Goal: Task Accomplishment & Management: Manage account settings

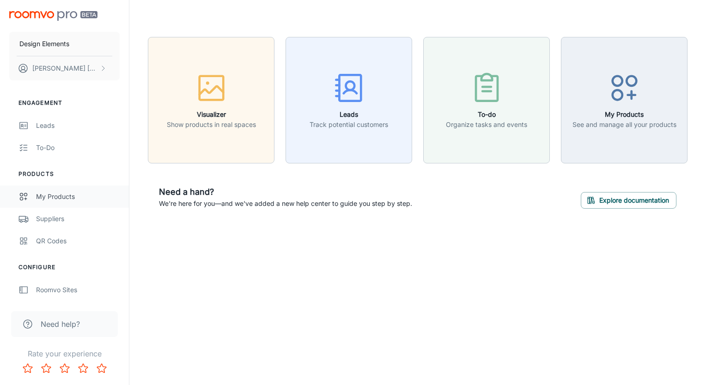
click at [76, 190] on link "My Products" at bounding box center [64, 197] width 129 height 22
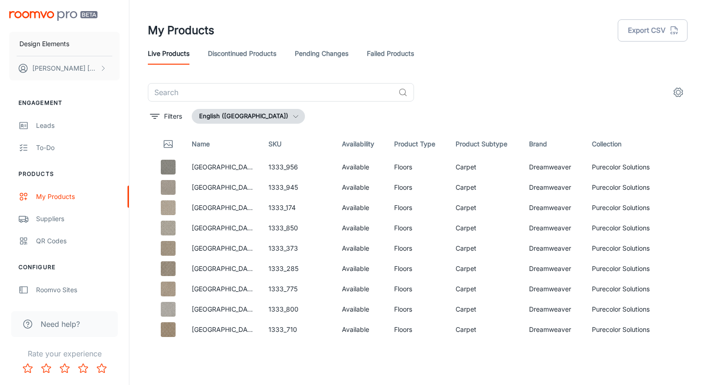
click at [228, 53] on link "Discontinued Products" at bounding box center [242, 54] width 68 height 22
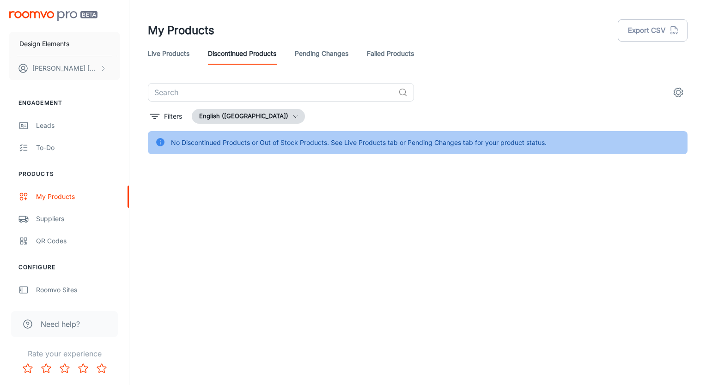
click at [172, 56] on link "Live Products" at bounding box center [169, 54] width 42 height 22
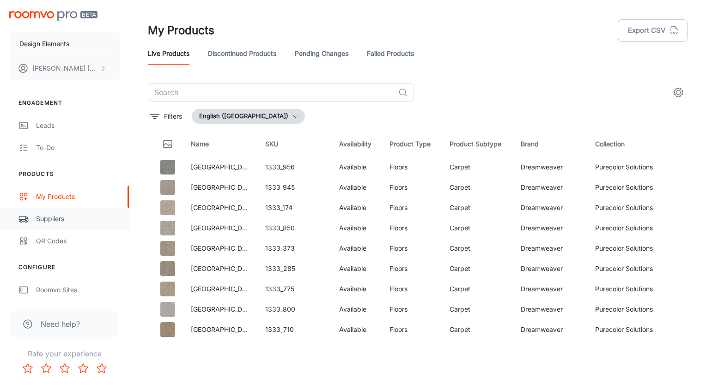
click at [95, 213] on link "Suppliers" at bounding box center [64, 219] width 129 height 22
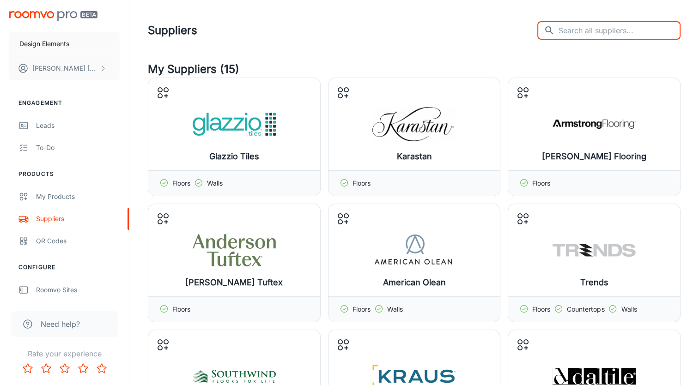
click at [581, 28] on input "text" at bounding box center [620, 30] width 122 height 18
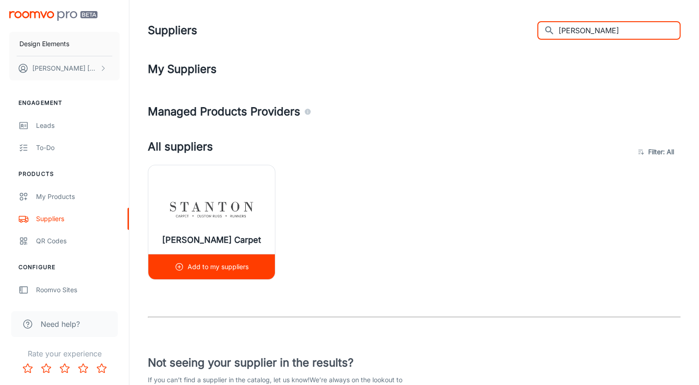
type input "[PERSON_NAME]"
click at [210, 265] on p "Add to my suppliers" at bounding box center [218, 267] width 61 height 10
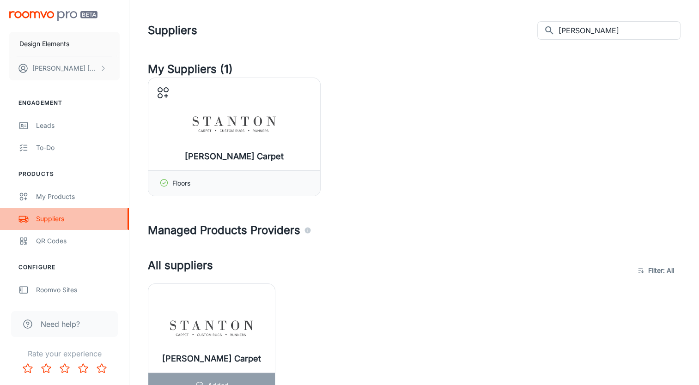
click at [92, 218] on div "Suppliers" at bounding box center [78, 219] width 84 height 10
click at [56, 217] on div "Suppliers" at bounding box center [78, 219] width 84 height 10
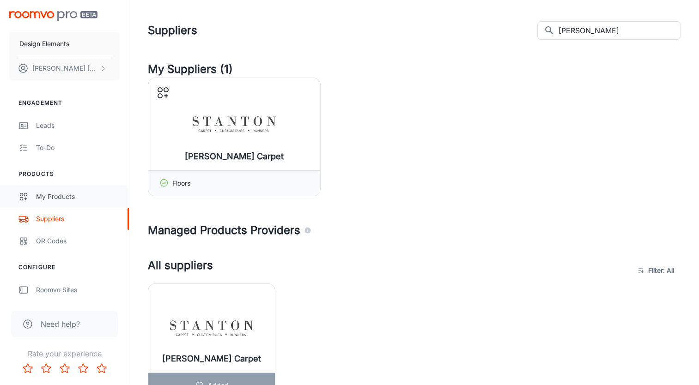
click at [59, 197] on div "My Products" at bounding box center [78, 197] width 84 height 10
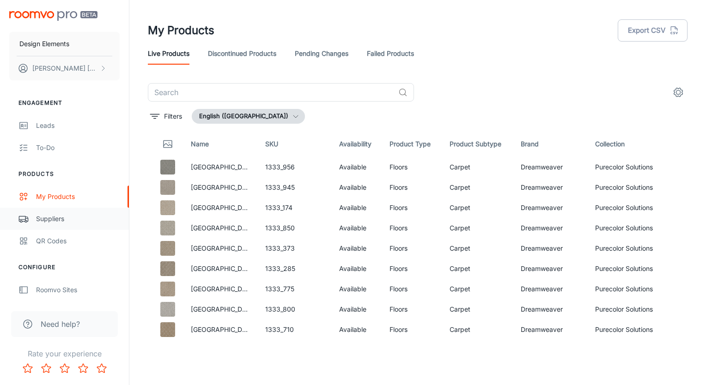
click at [65, 219] on div "Suppliers" at bounding box center [78, 219] width 84 height 10
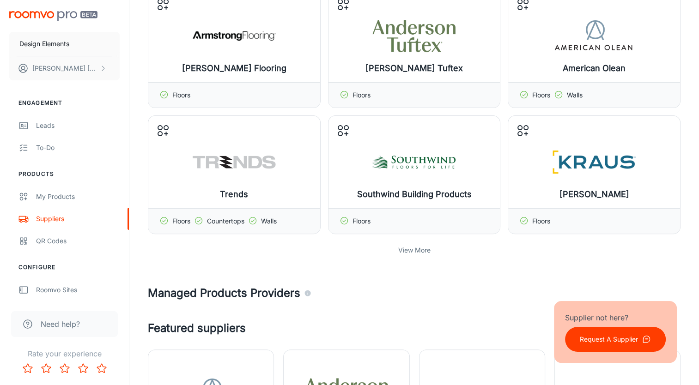
scroll to position [277, 0]
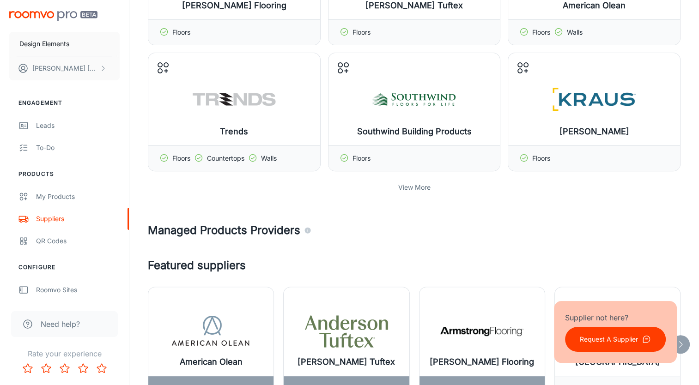
click at [409, 191] on p "View More" at bounding box center [414, 188] width 32 height 10
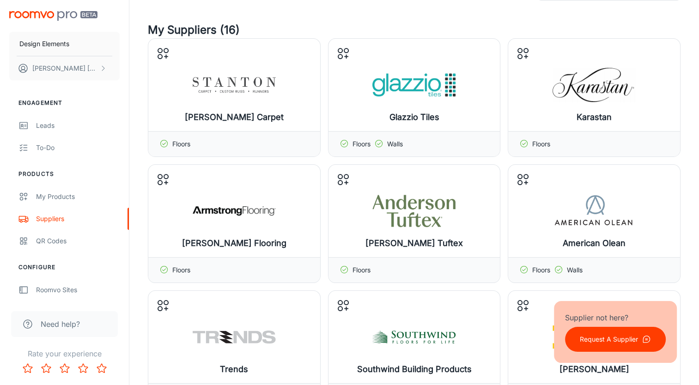
scroll to position [0, 0]
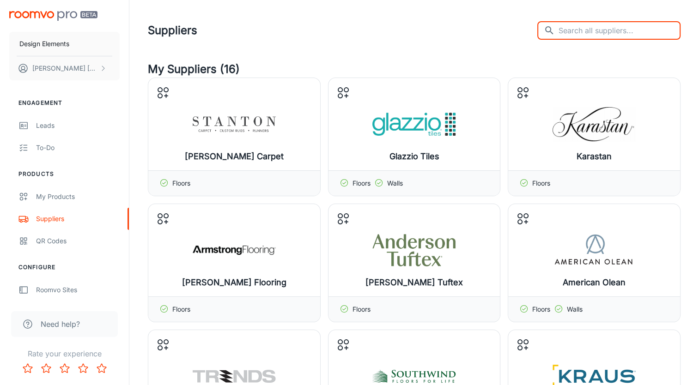
click at [617, 33] on input "text" at bounding box center [620, 30] width 122 height 18
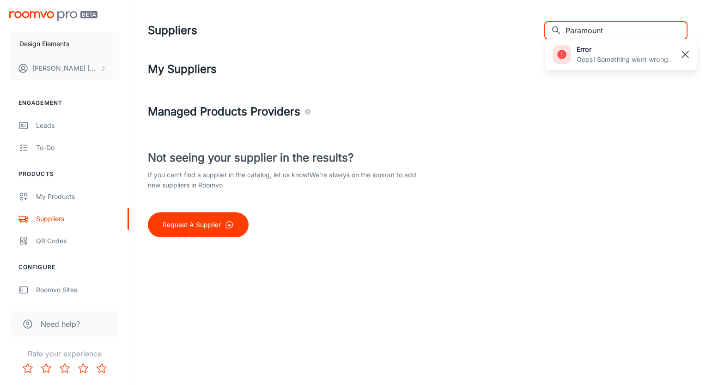
click at [686, 53] on rect "button" at bounding box center [685, 54] width 11 height 11
click at [658, 32] on input "Paramount" at bounding box center [627, 30] width 122 height 18
type input "P"
type input "h"
type input "p"
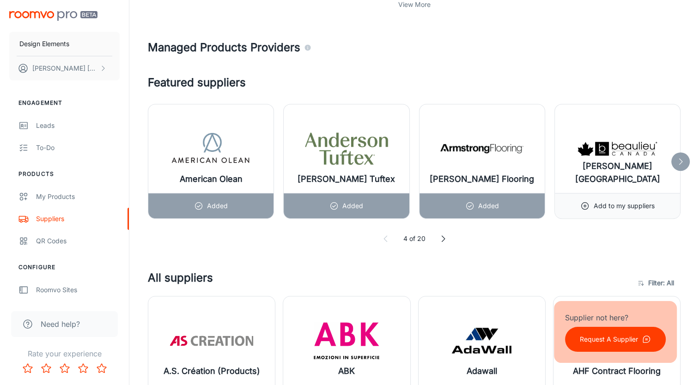
scroll to position [462, 0]
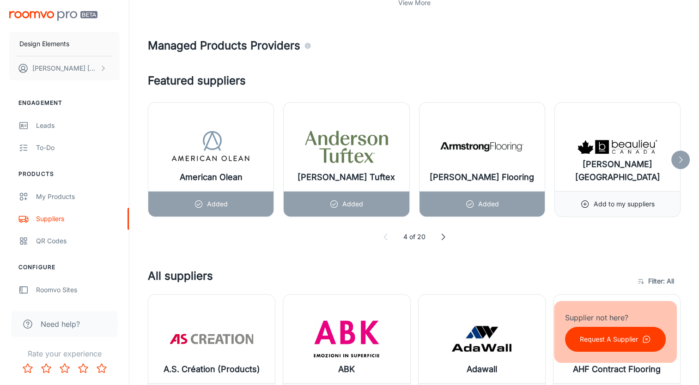
click at [679, 155] on icon at bounding box center [680, 159] width 9 height 9
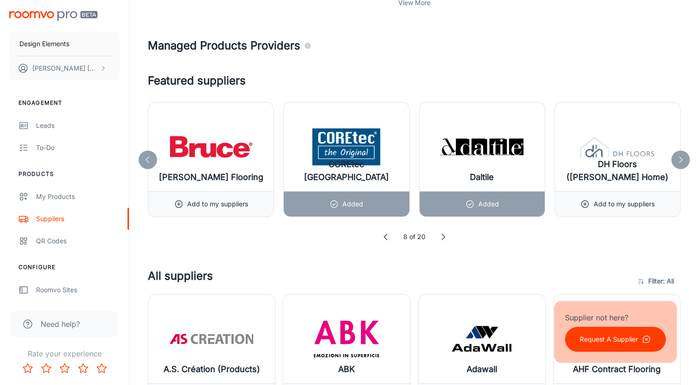
click at [679, 155] on icon at bounding box center [680, 159] width 9 height 9
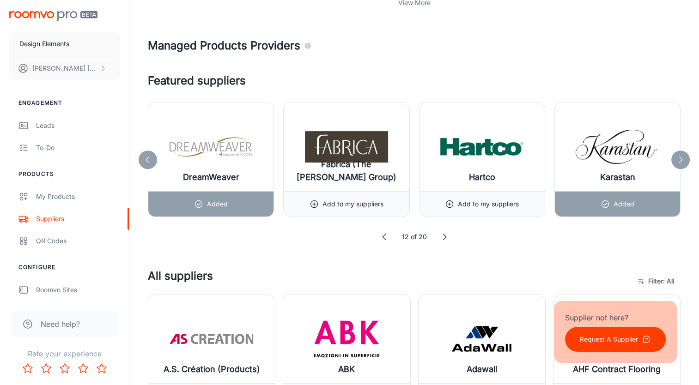
click at [679, 155] on icon at bounding box center [680, 159] width 9 height 9
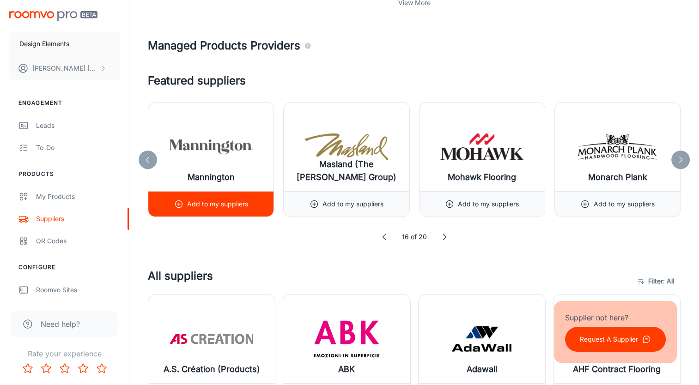
click at [239, 210] on div "Add to my suppliers" at bounding box center [211, 204] width 74 height 25
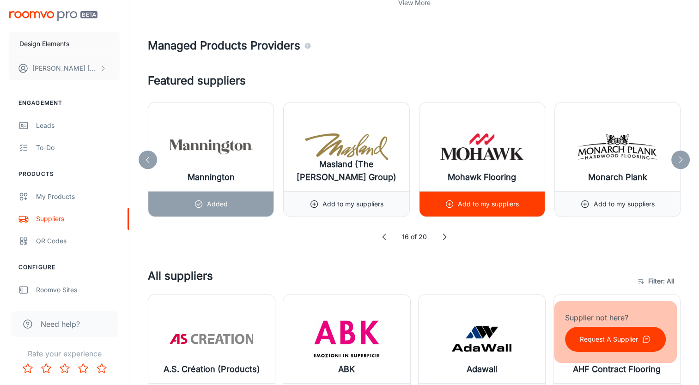
click at [493, 206] on p "Add to my suppliers" at bounding box center [488, 204] width 61 height 10
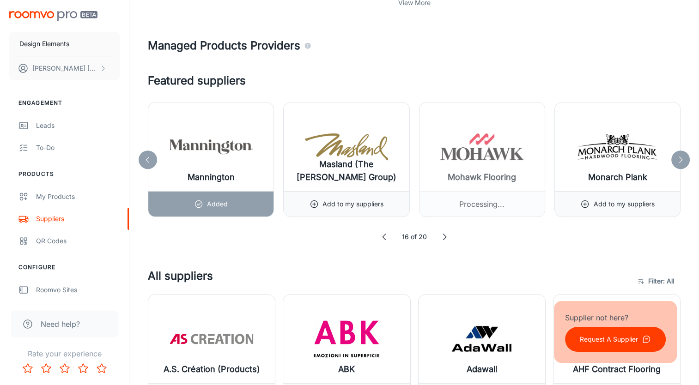
click at [680, 158] on icon at bounding box center [680, 159] width 9 height 9
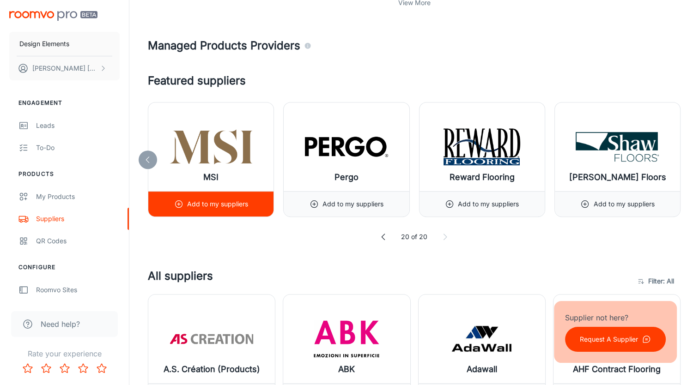
click at [197, 201] on p "Add to my suppliers" at bounding box center [217, 204] width 61 height 10
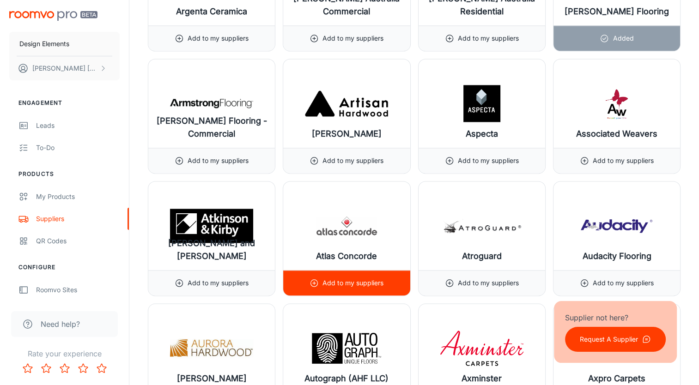
scroll to position [1294, 0]
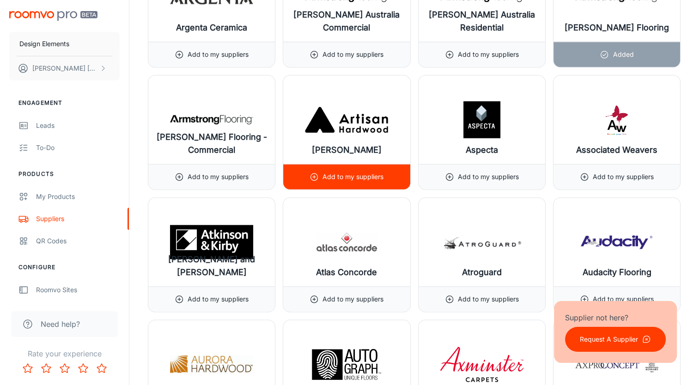
click at [383, 176] on div "Add to my suppliers" at bounding box center [346, 176] width 127 height 25
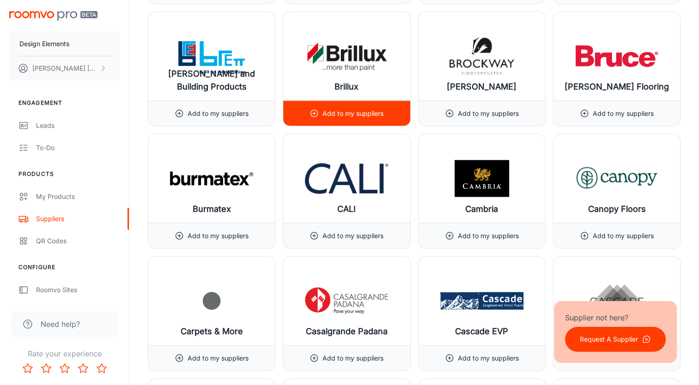
scroll to position [2218, 0]
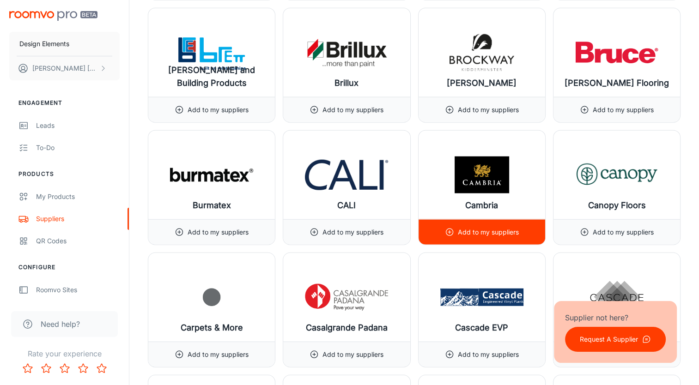
click at [462, 227] on p "Add to my suppliers" at bounding box center [488, 232] width 61 height 10
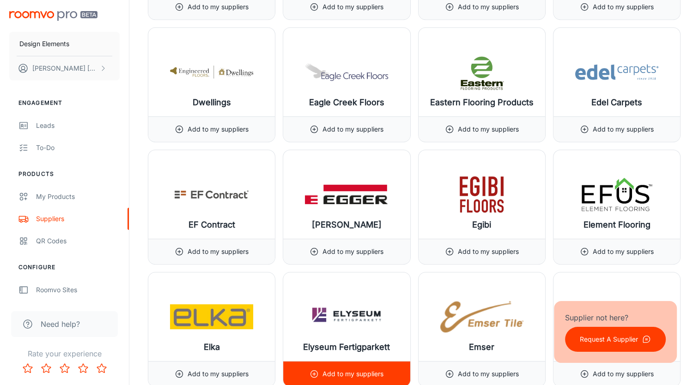
scroll to position [3835, 0]
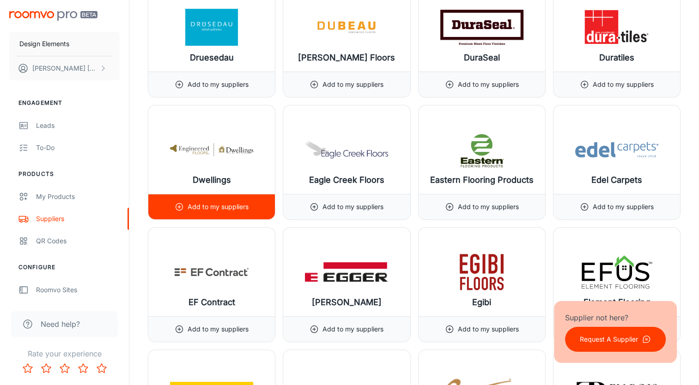
click at [189, 202] on p "Add to my suppliers" at bounding box center [218, 207] width 61 height 10
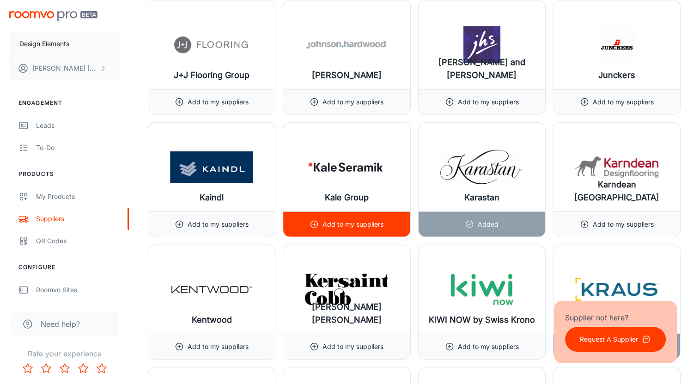
scroll to position [6145, 0]
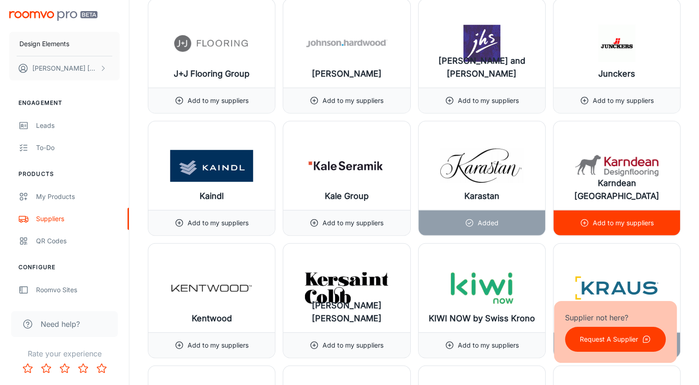
click at [636, 218] on p "Add to my suppliers" at bounding box center [623, 223] width 61 height 10
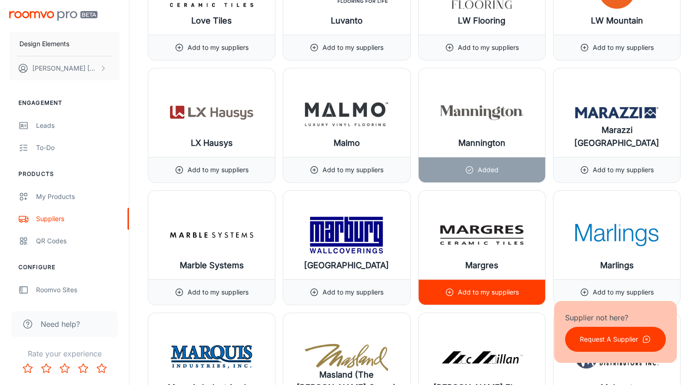
scroll to position [7346, 0]
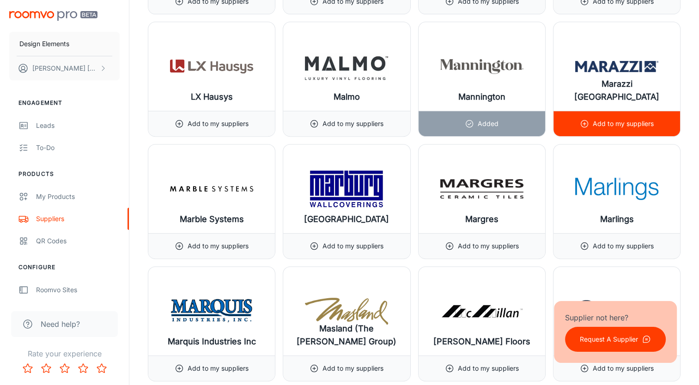
click at [604, 114] on div "Add to my suppliers" at bounding box center [617, 123] width 74 height 25
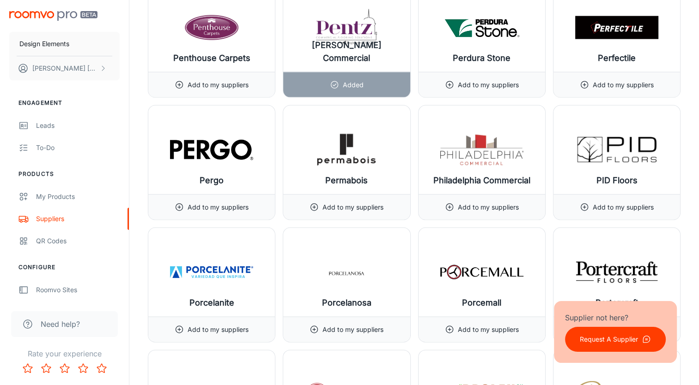
scroll to position [8871, 0]
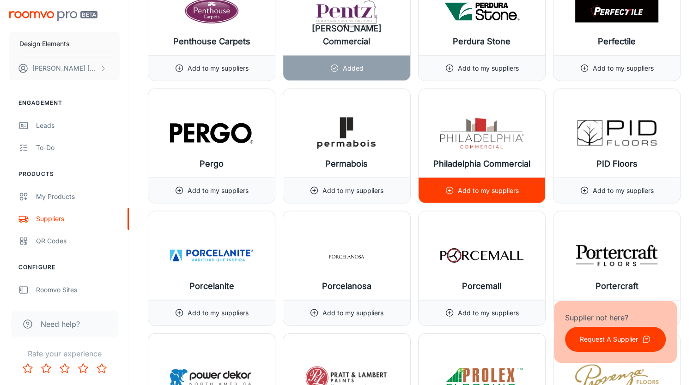
click at [512, 186] on p "Add to my suppliers" at bounding box center [488, 191] width 61 height 10
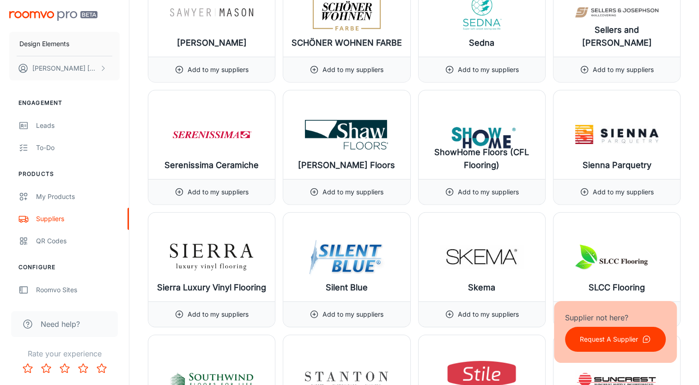
scroll to position [9749, 0]
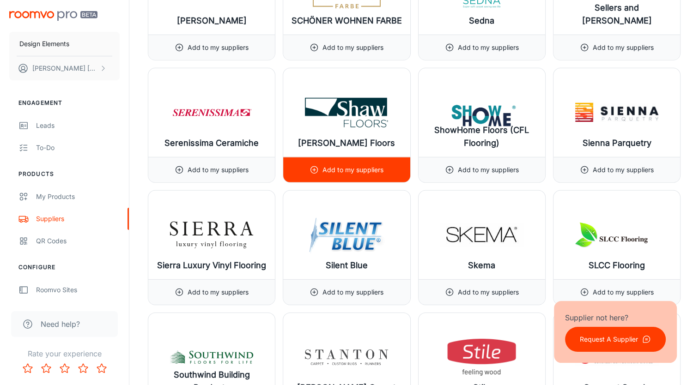
click at [339, 165] on p "Add to my suppliers" at bounding box center [352, 170] width 61 height 10
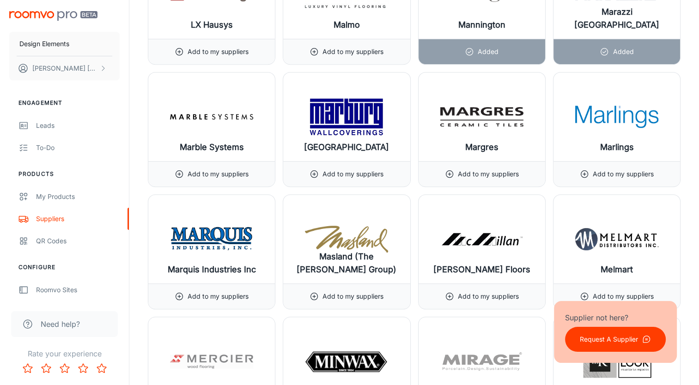
scroll to position [7385, 0]
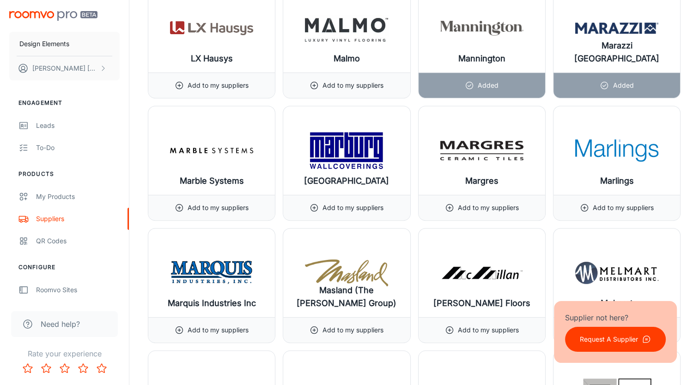
click at [641, 332] on button "Request A Supplier" at bounding box center [615, 339] width 101 height 25
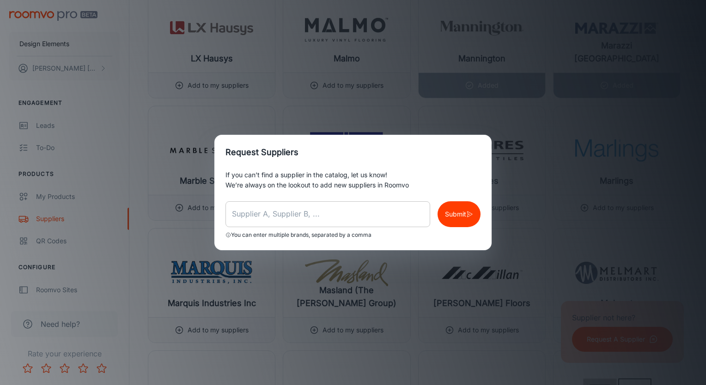
click at [367, 217] on input "text" at bounding box center [327, 214] width 205 height 26
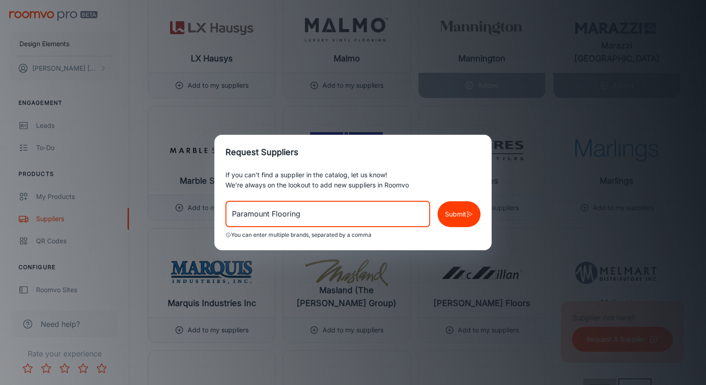
type input "Paramount Flooring"
click at [455, 207] on button "Submit" at bounding box center [459, 214] width 43 height 26
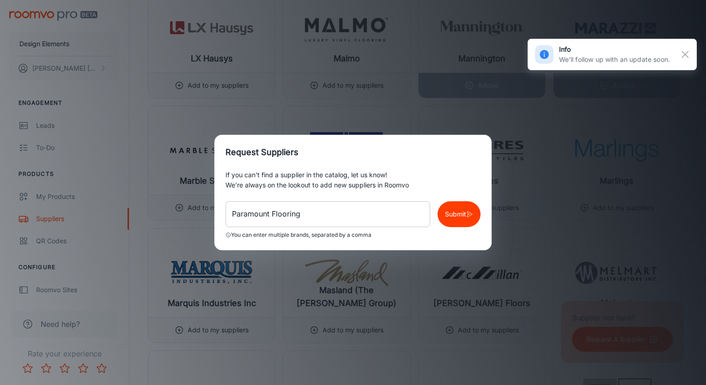
click at [346, 216] on input "Paramount Flooring" at bounding box center [327, 214] width 205 height 26
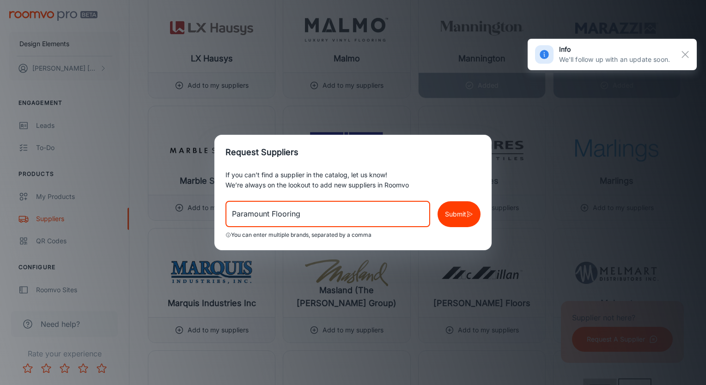
click at [424, 117] on div "Request Suppliers If you can’t find a supplier in the catalog, let us know! We’…" at bounding box center [353, 192] width 706 height 385
